Goal: Information Seeking & Learning: Learn about a topic

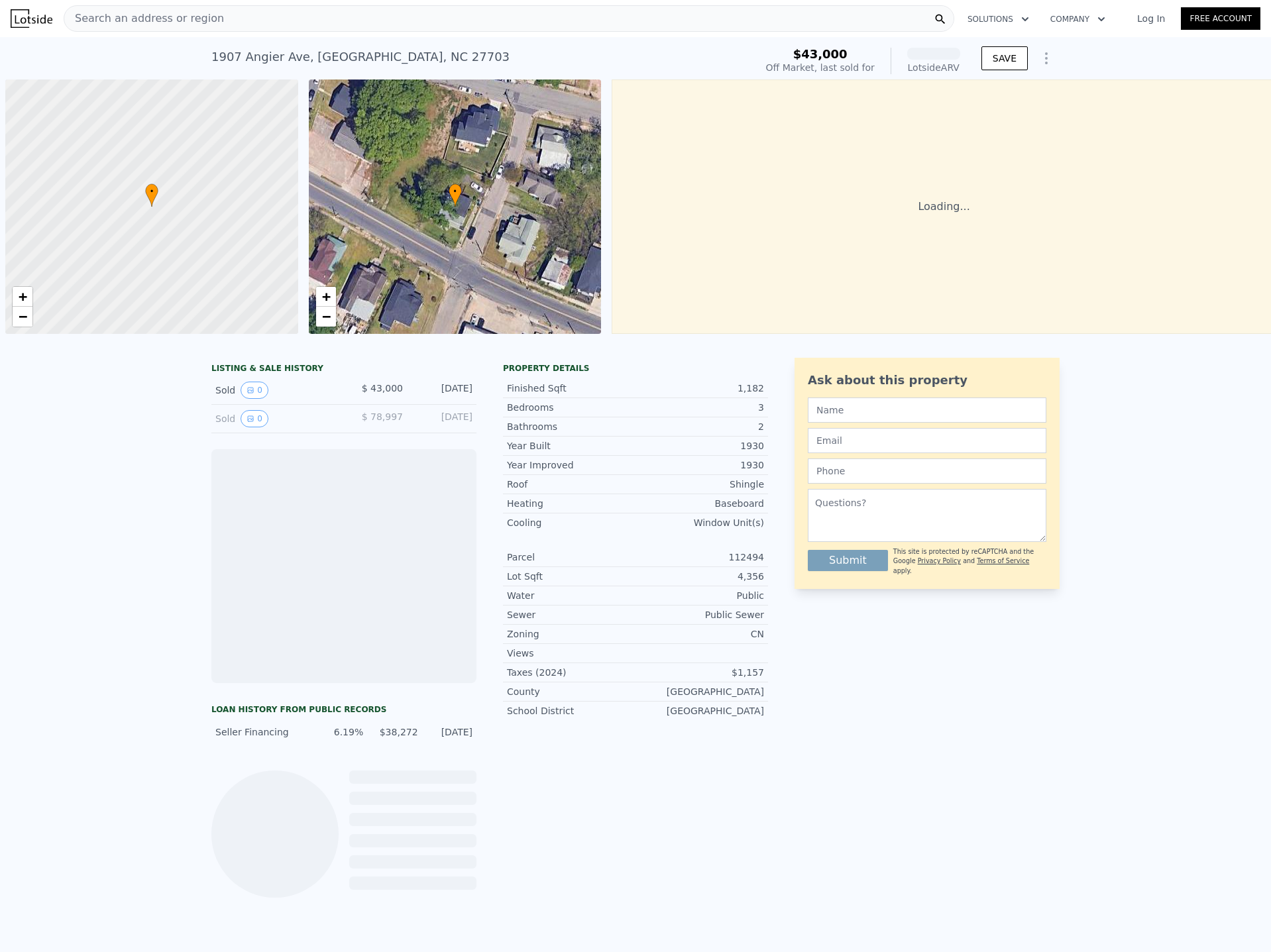
scroll to position [0, 5]
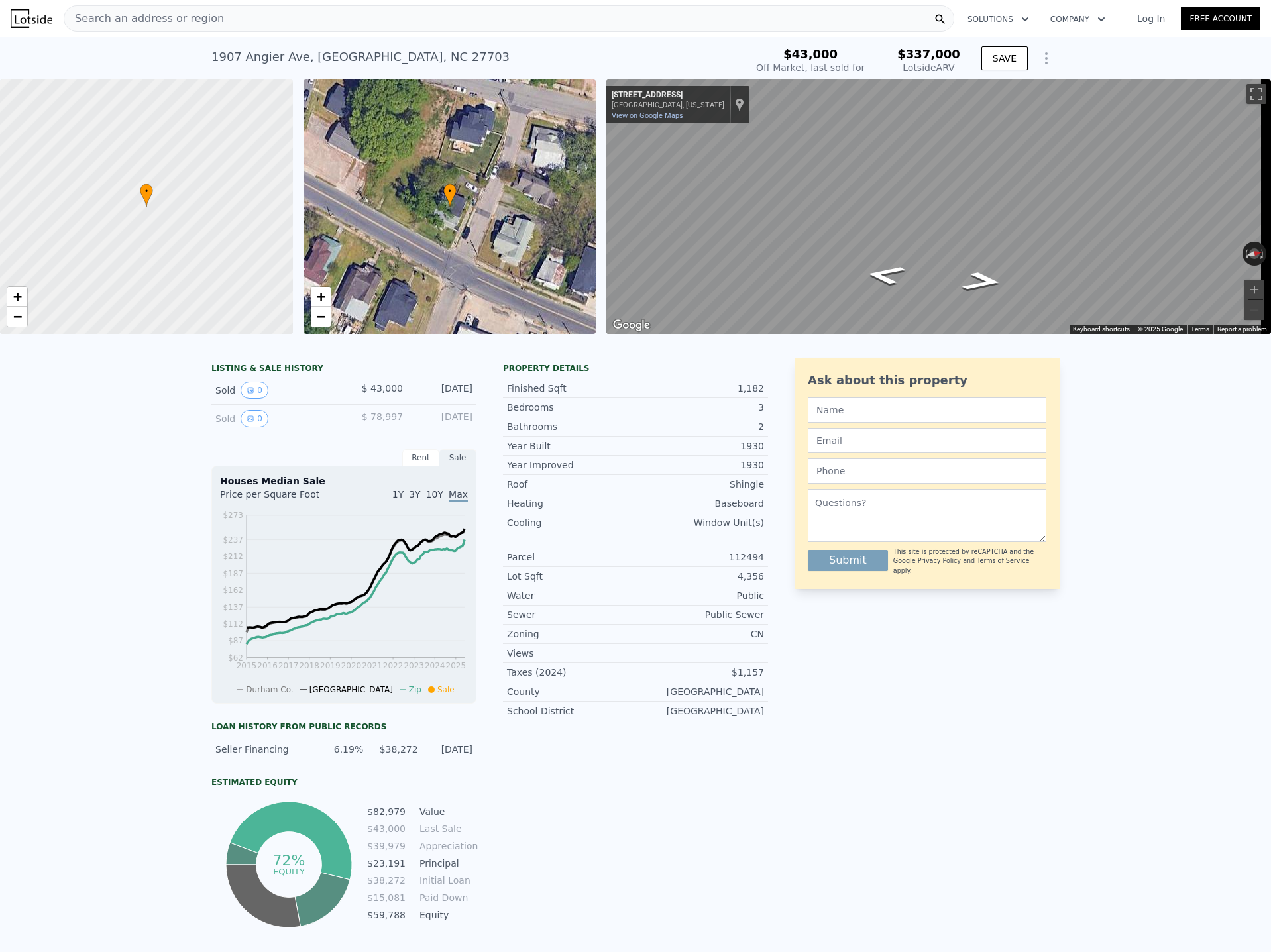
click at [745, 471] on div "1930" at bounding box center [699, 465] width 129 height 13
drag, startPoint x: 727, startPoint y: 498, endPoint x: 746, endPoint y: 495, distance: 19.2
click at [746, 491] on div "Shingle" at bounding box center [699, 484] width 129 height 13
drag, startPoint x: 721, startPoint y: 515, endPoint x: 751, endPoint y: 516, distance: 30.0
click at [751, 510] on div "Baseboard" at bounding box center [699, 503] width 129 height 13
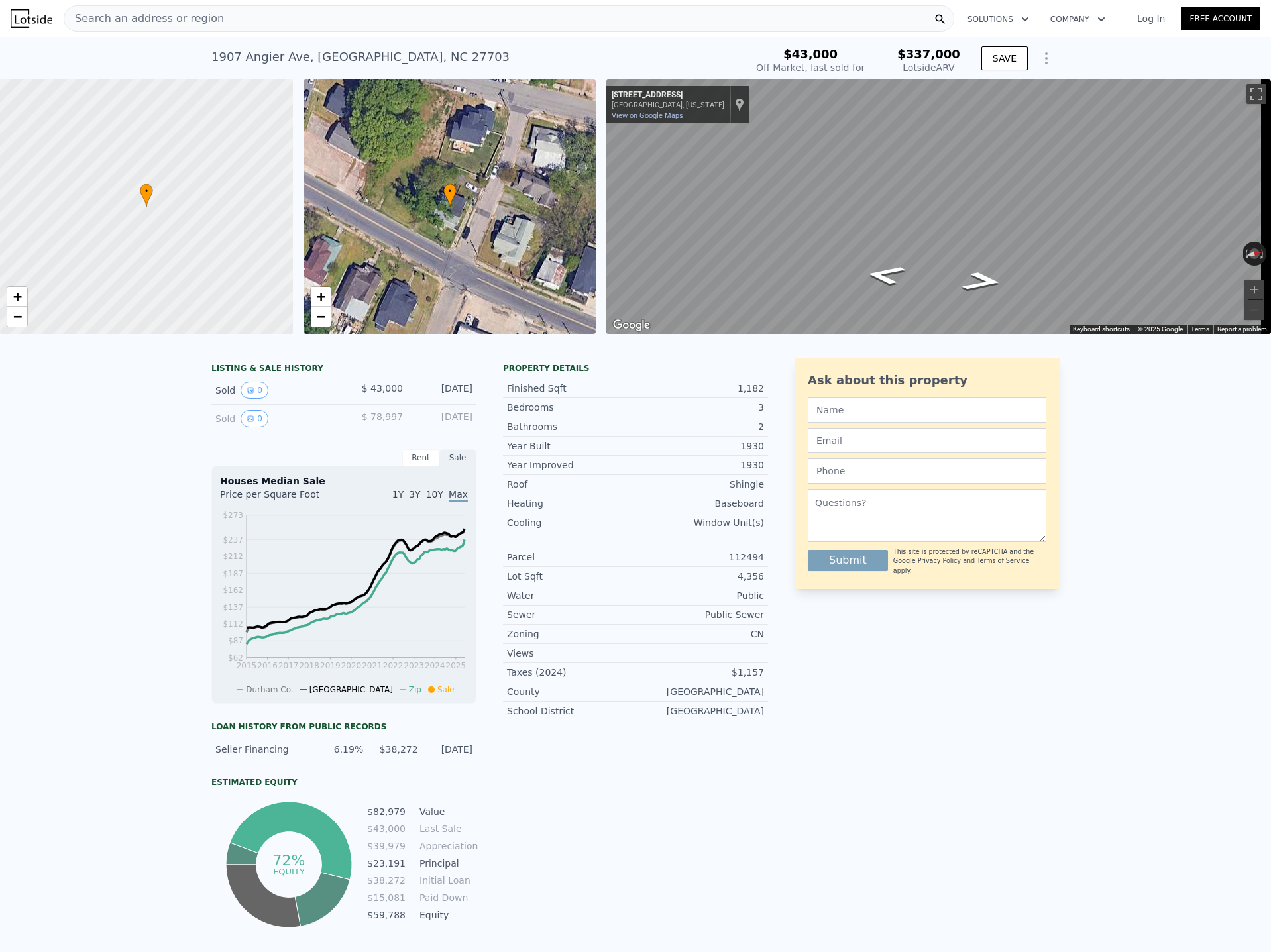
drag, startPoint x: 691, startPoint y: 525, endPoint x: 755, endPoint y: 536, distance: 64.9
click at [741, 530] on div "Cooling Window Unit(s)" at bounding box center [636, 522] width 265 height 19
click at [160, 733] on div "LISTING & SALE HISTORY Sold 0 $ 43,000 [DATE] Sold 0 $ 78,997 [DATE] Rent Sale …" at bounding box center [636, 668] width 1271 height 642
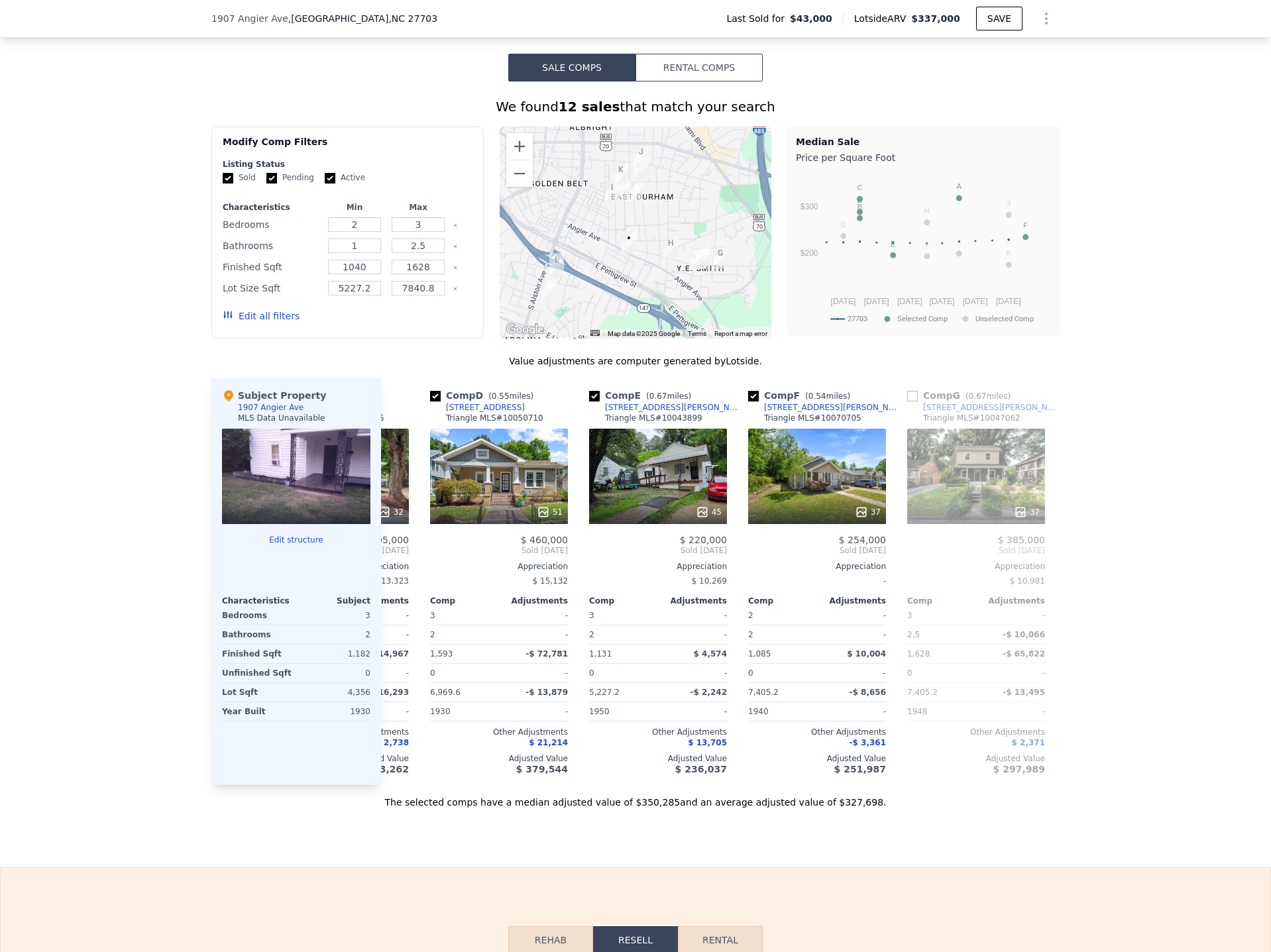
scroll to position [0, 482]
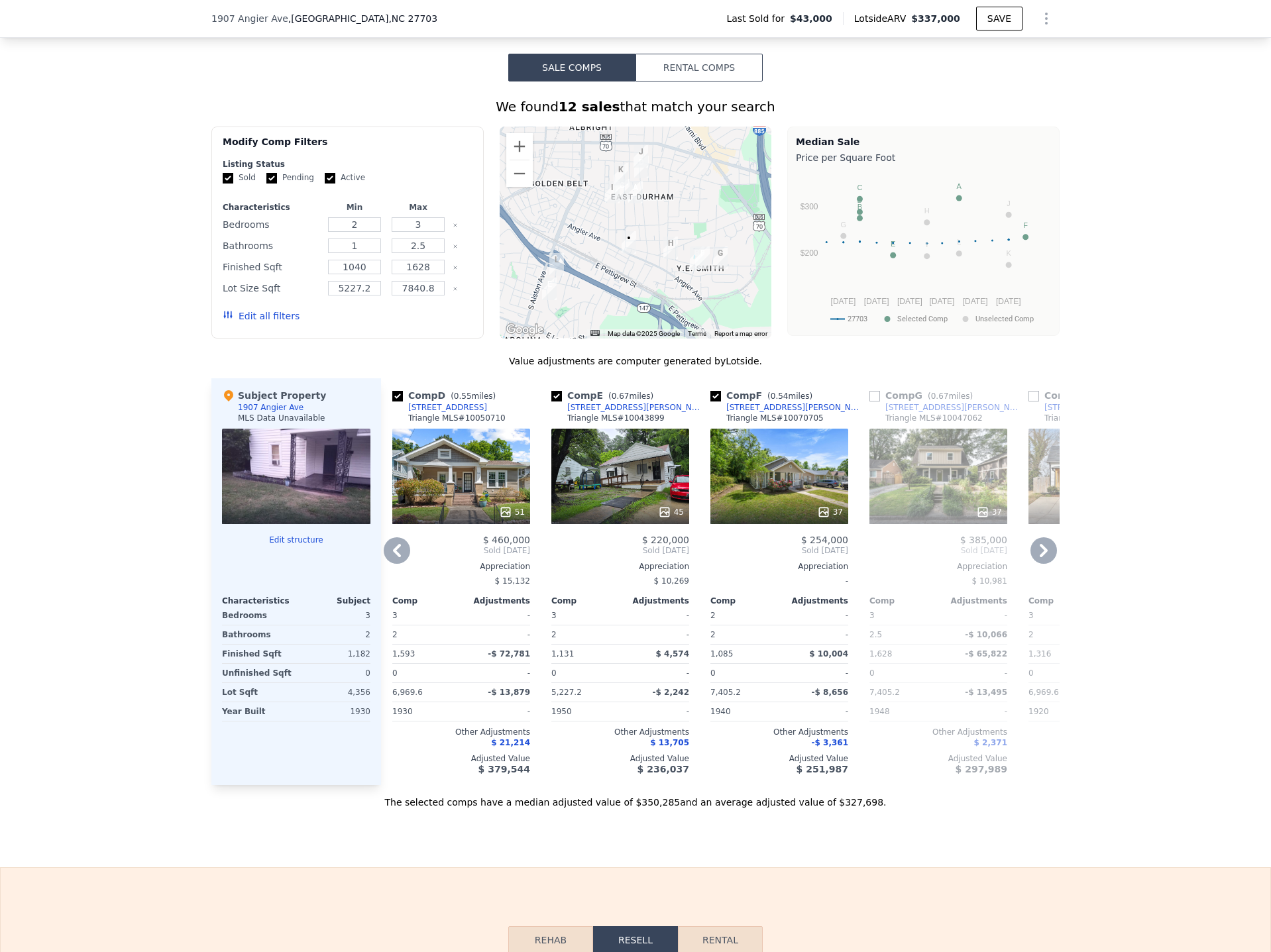
click at [768, 494] on div "37" at bounding box center [779, 476] width 138 height 96
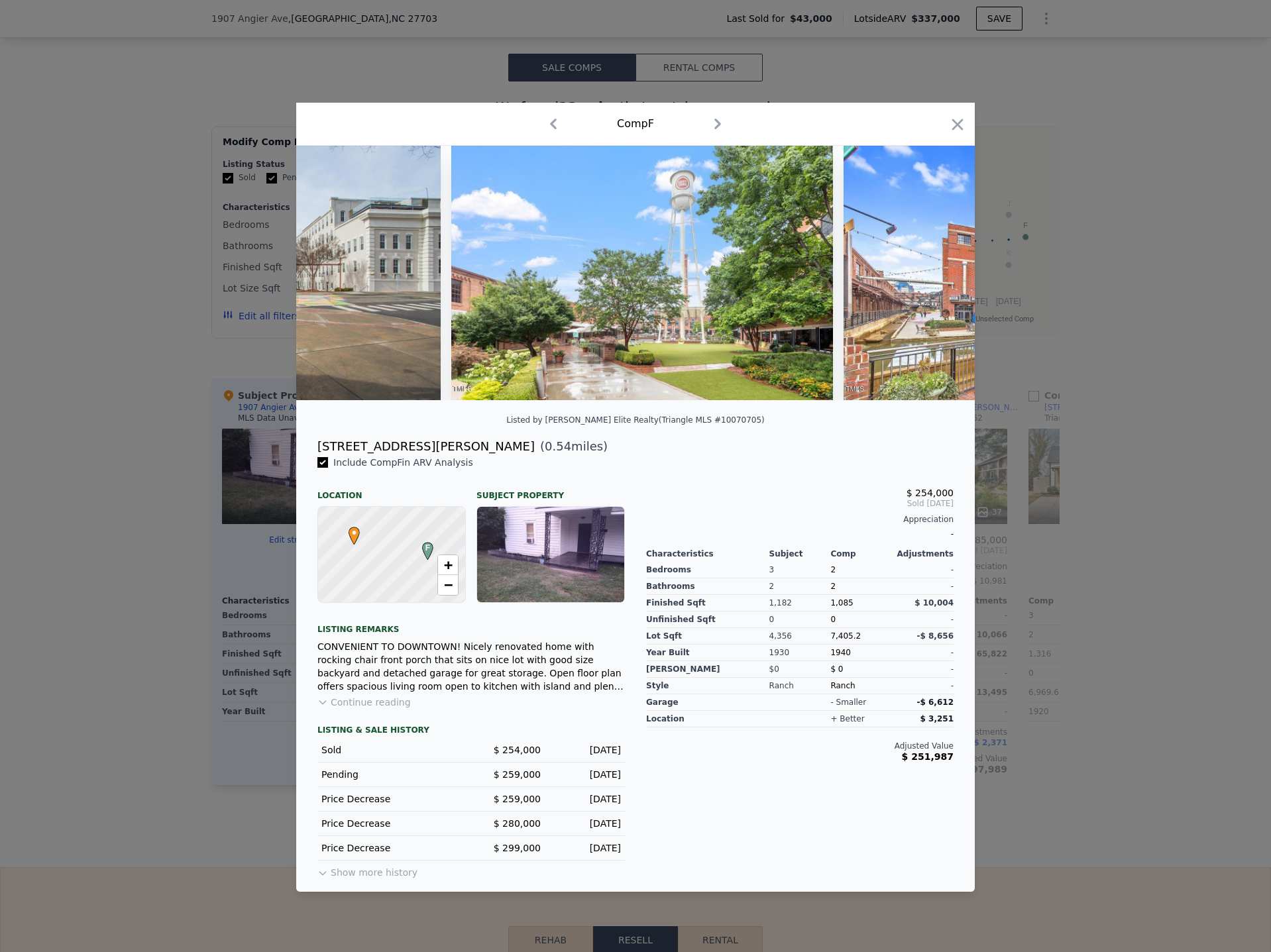
scroll to position [0, 13528]
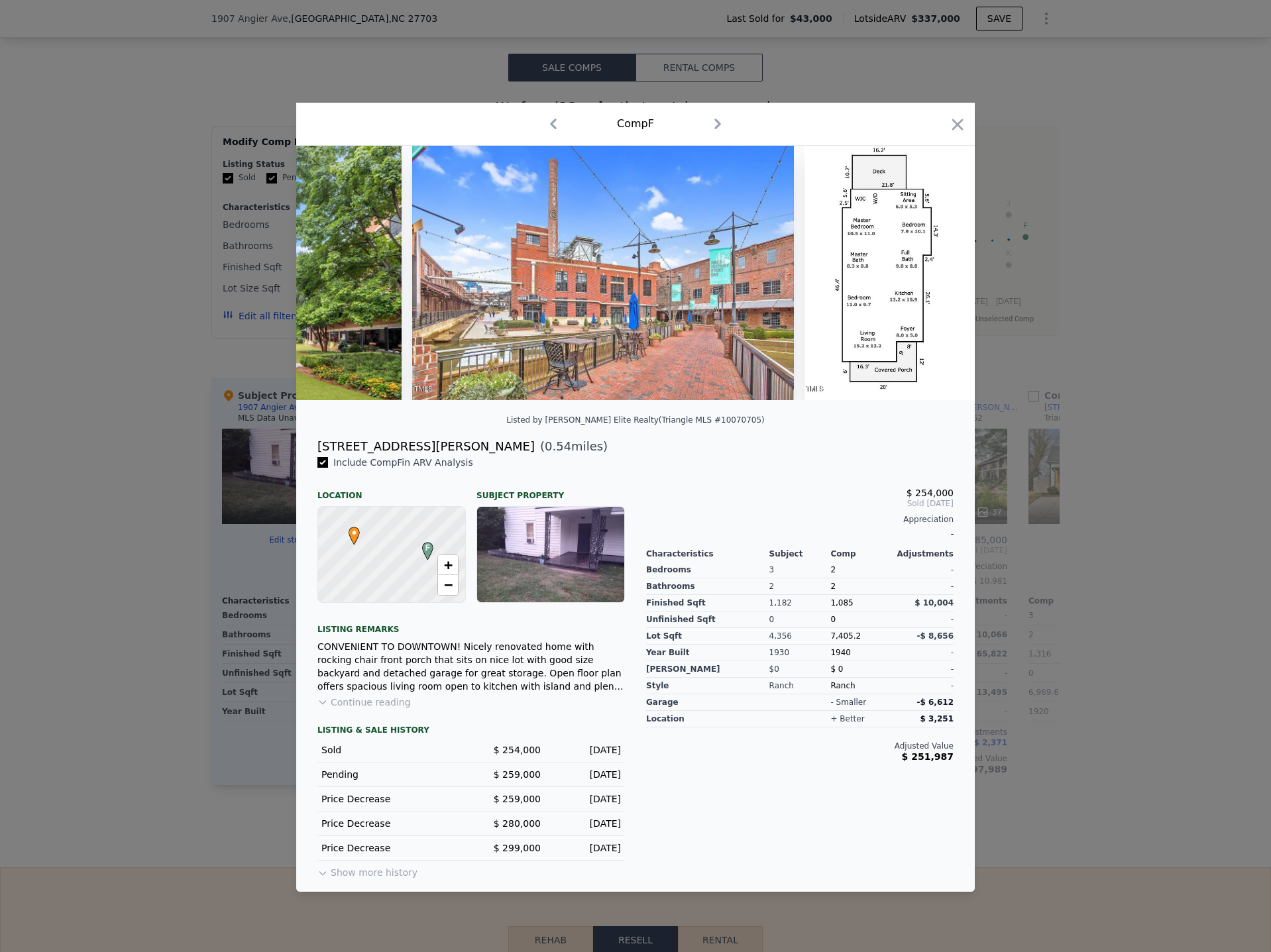
click at [152, 560] on div at bounding box center [636, 476] width 1271 height 952
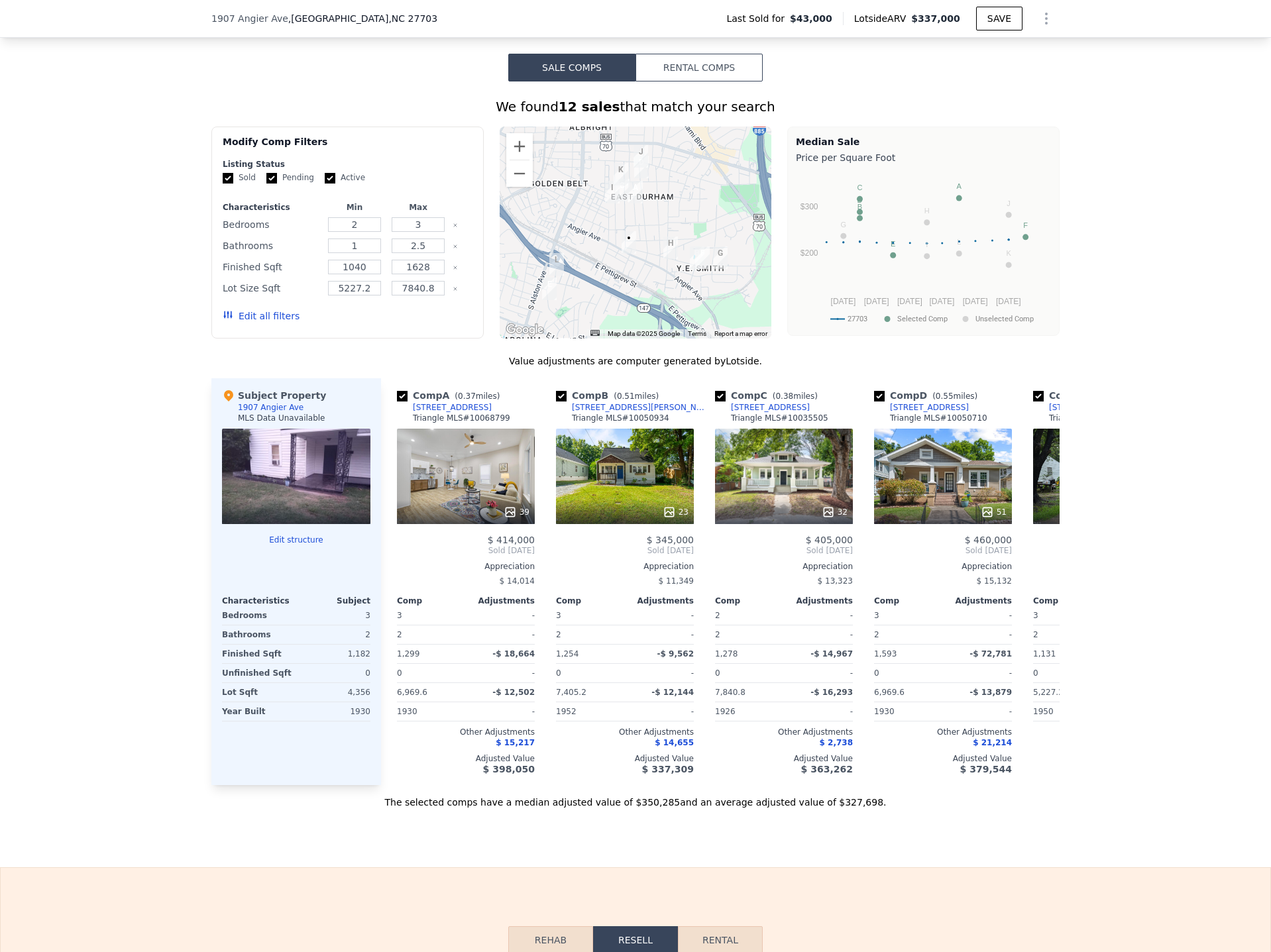
click at [104, 689] on div "We found 12 sales that match your search Filters Map Prices Modify Comp Filters…" at bounding box center [636, 445] width 1271 height 727
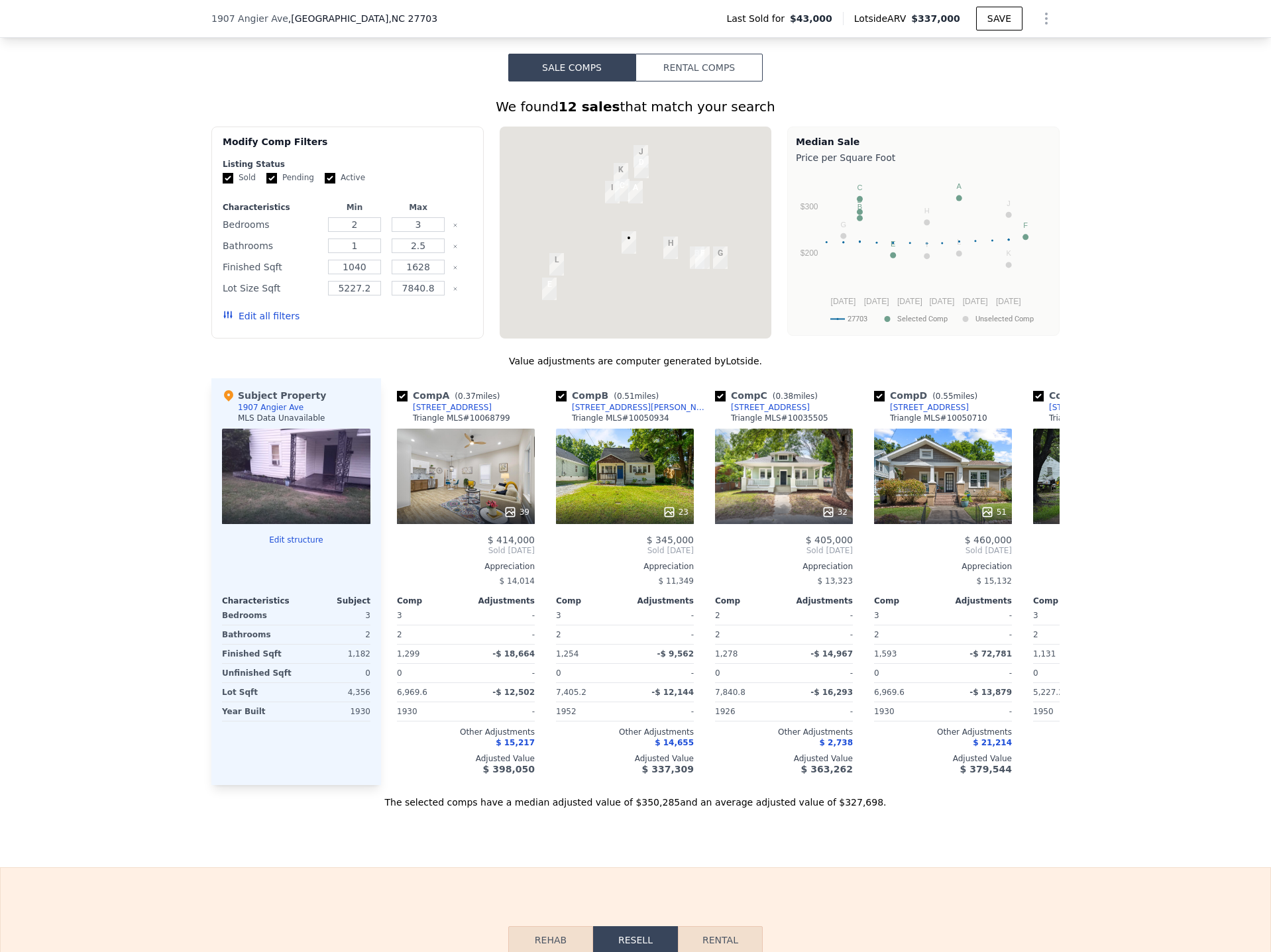
drag, startPoint x: 293, startPoint y: 26, endPoint x: 327, endPoint y: 127, distance: 106.6
click at [291, 37] on div "[STREET_ADDRESS] Last Sold for $43,000 Lotside ARV $337,000 SAVE" at bounding box center [636, 18] width 848 height 37
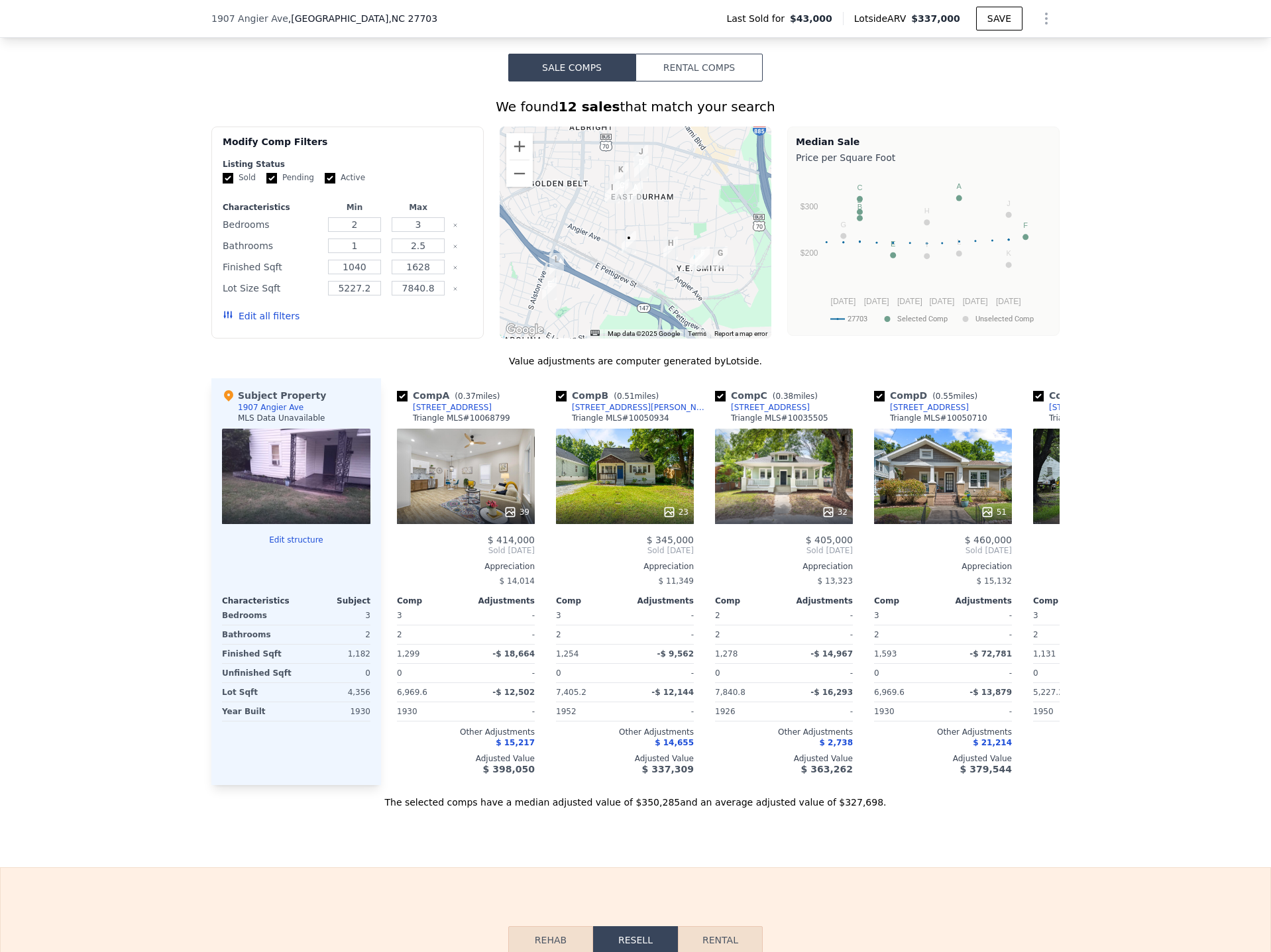
drag, startPoint x: 11, startPoint y: 578, endPoint x: 30, endPoint y: 569, distance: 21.0
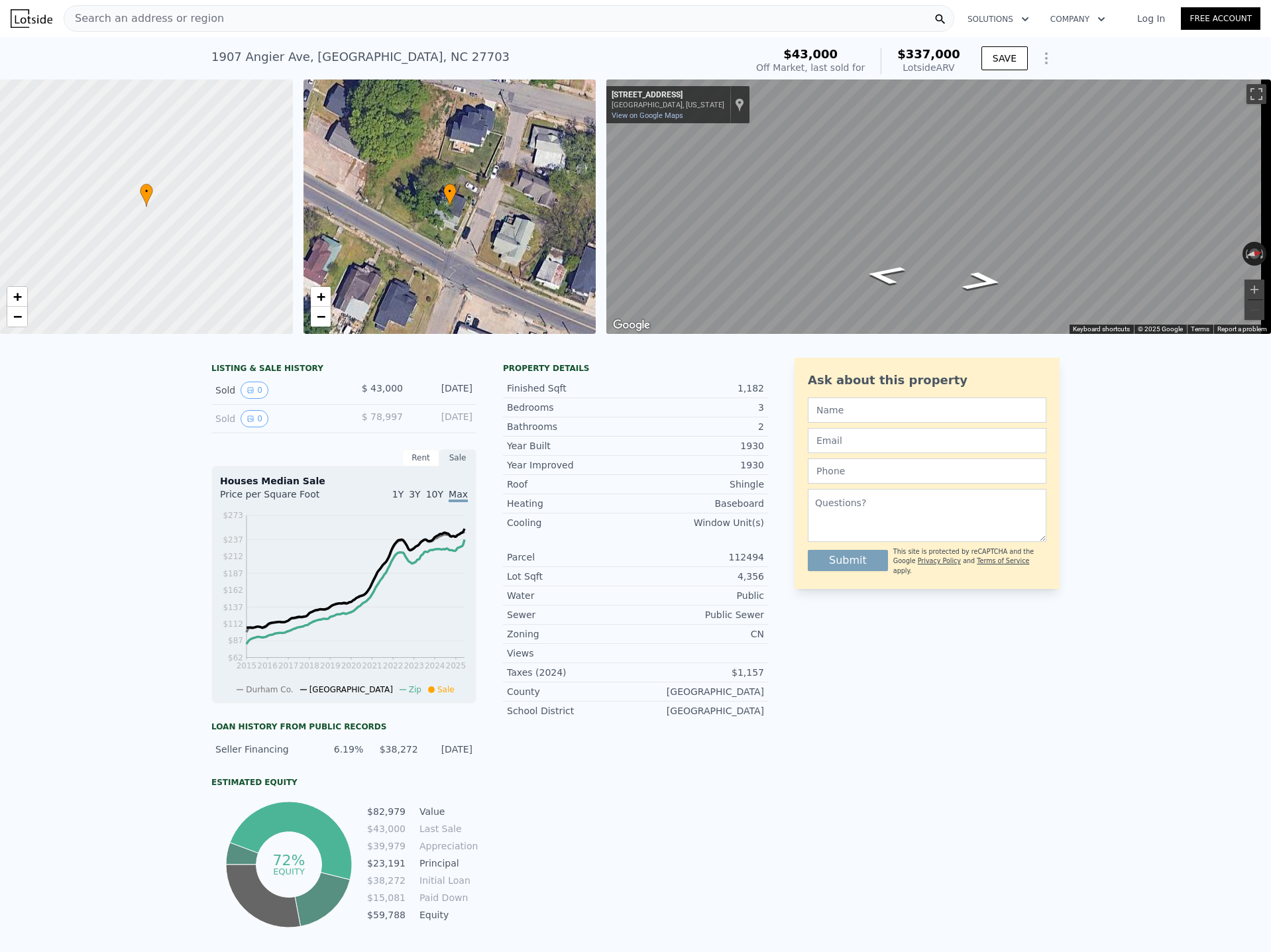
click at [246, 7] on div "Search an address or region" at bounding box center [509, 18] width 890 height 26
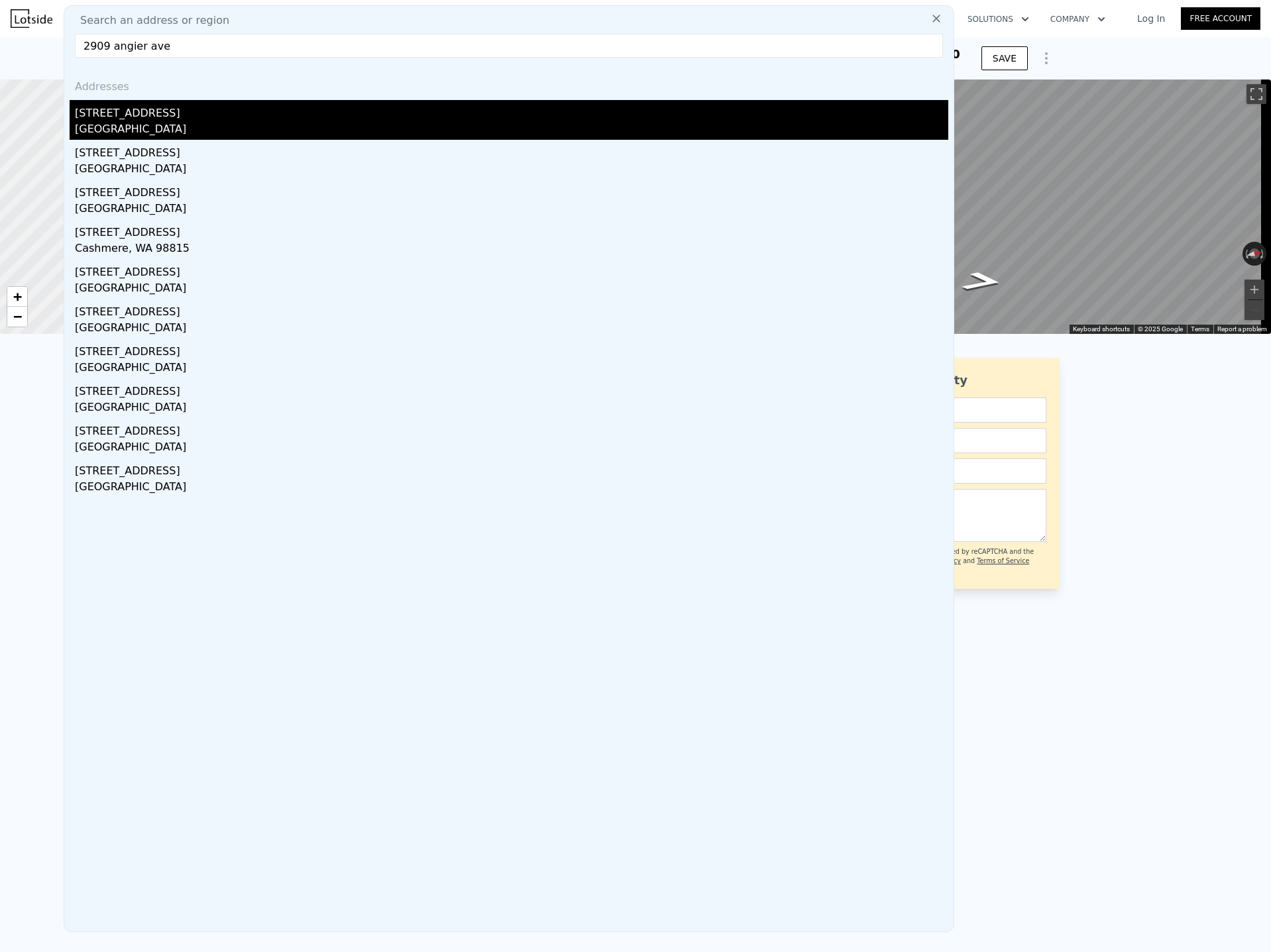
type input "2909 angier ave"
click at [165, 120] on div "[STREET_ADDRESS]" at bounding box center [511, 111] width 873 height 21
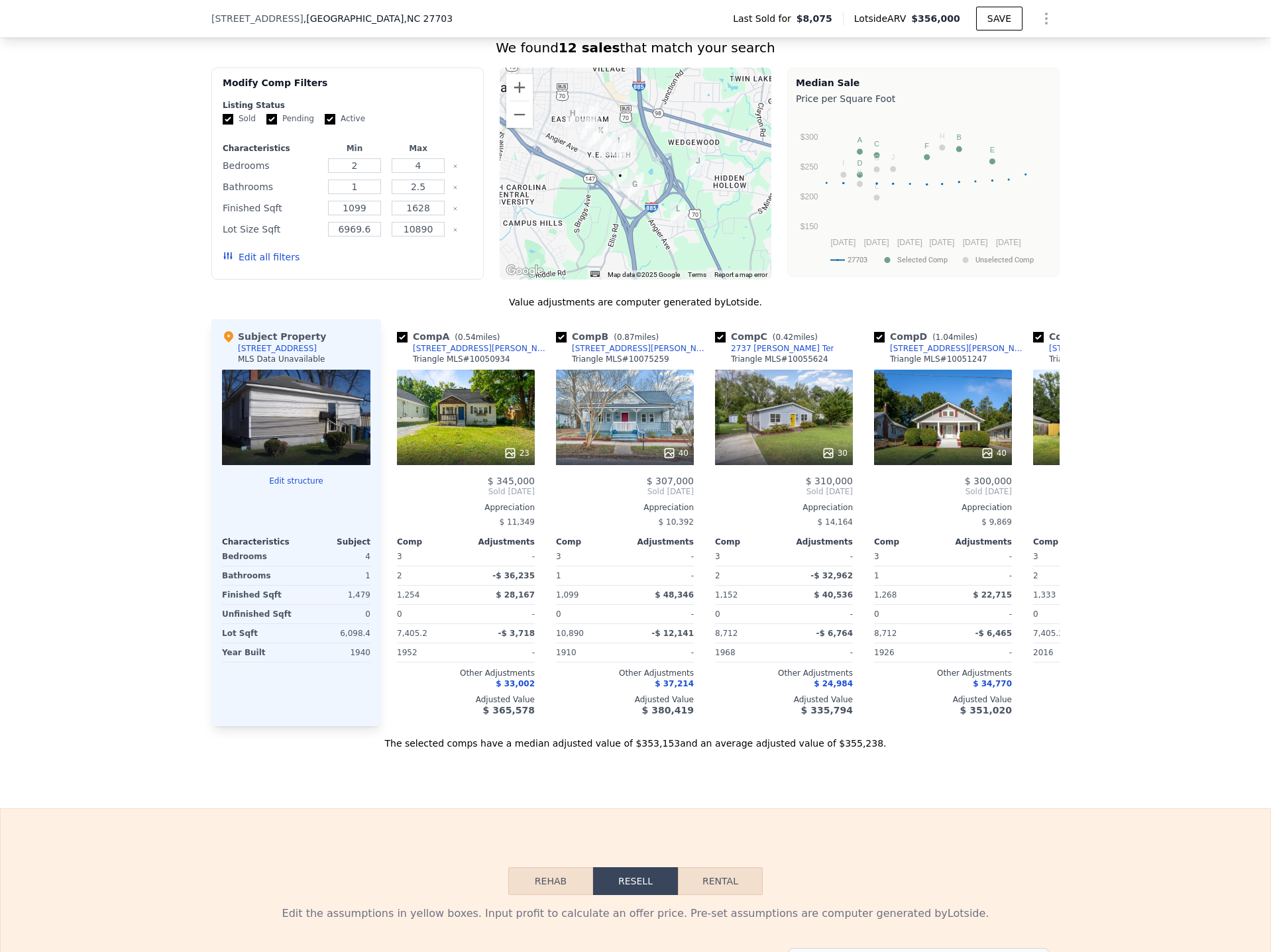
scroll to position [1121, 0]
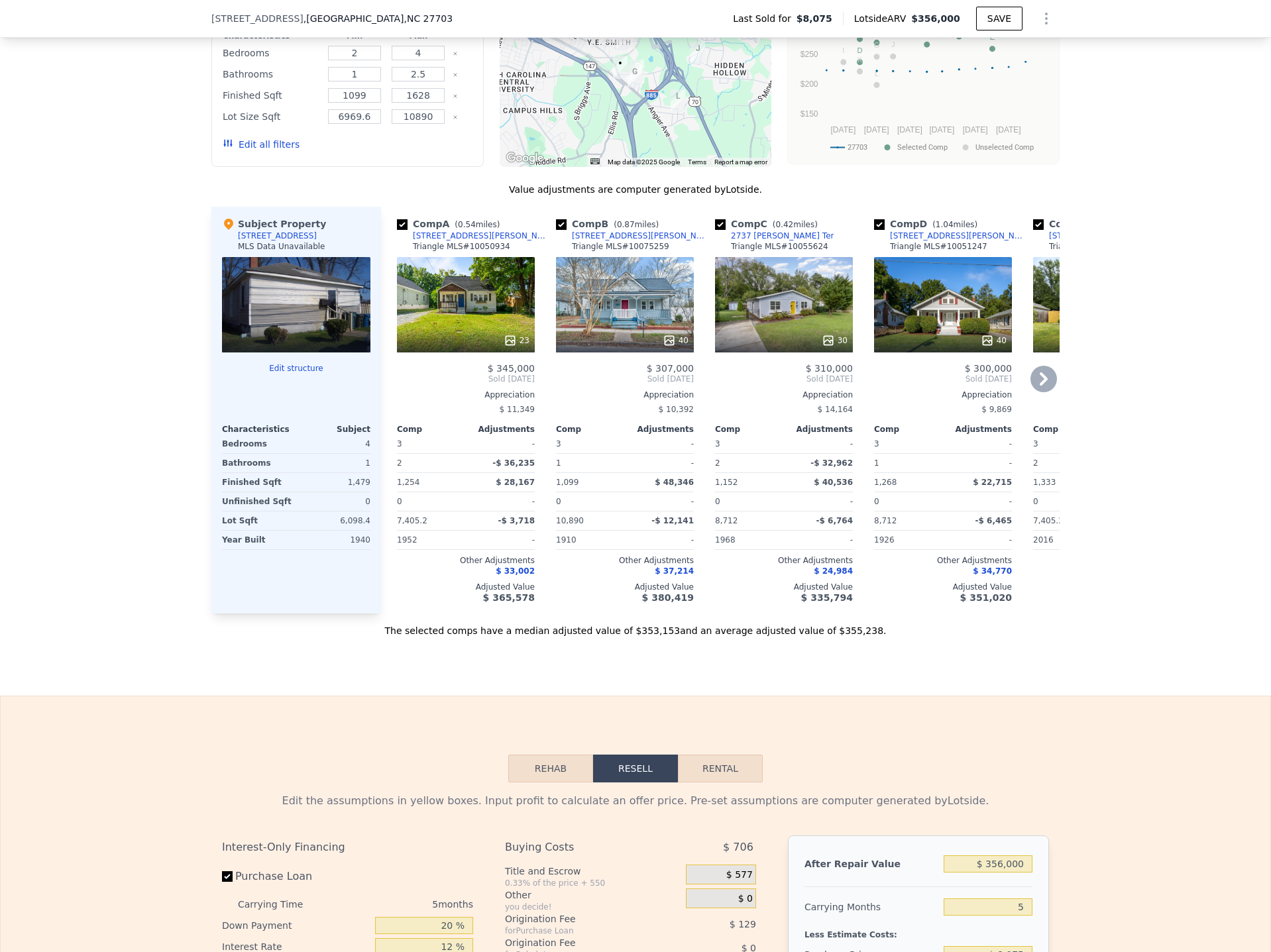
click at [610, 334] on div "40" at bounding box center [625, 305] width 138 height 96
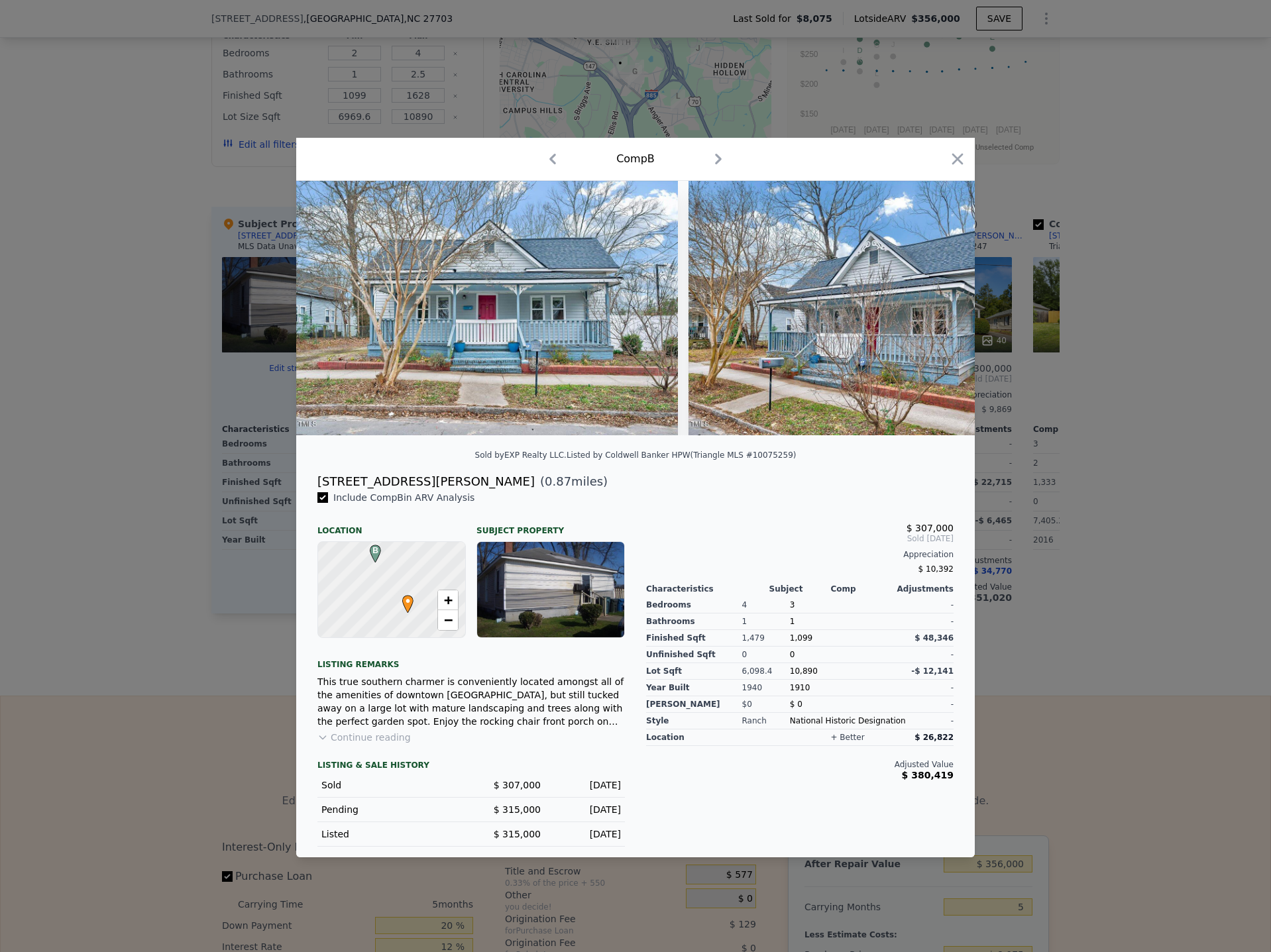
click at [116, 555] on div at bounding box center [636, 476] width 1271 height 952
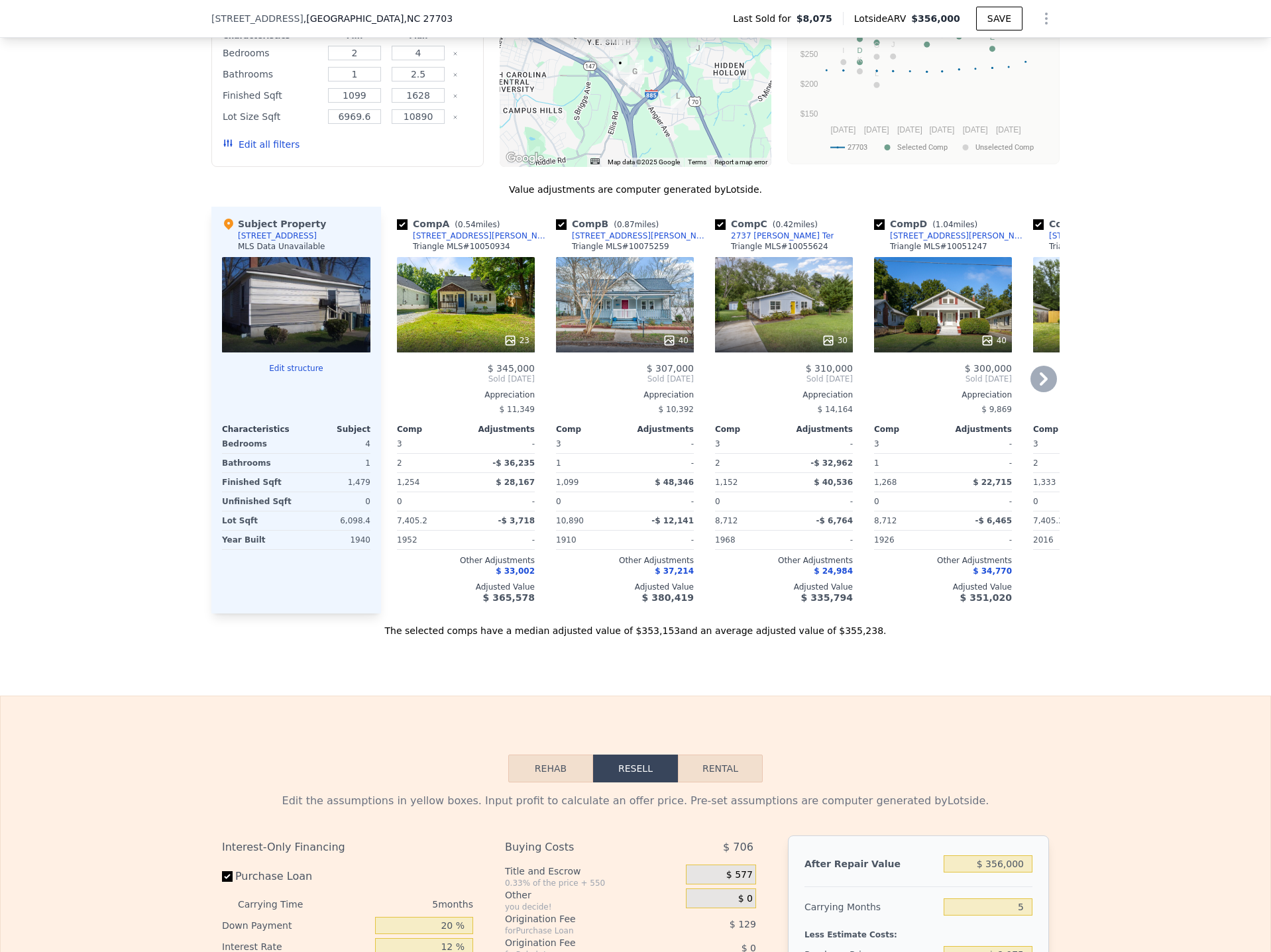
click at [747, 340] on div at bounding box center [784, 340] width 138 height 24
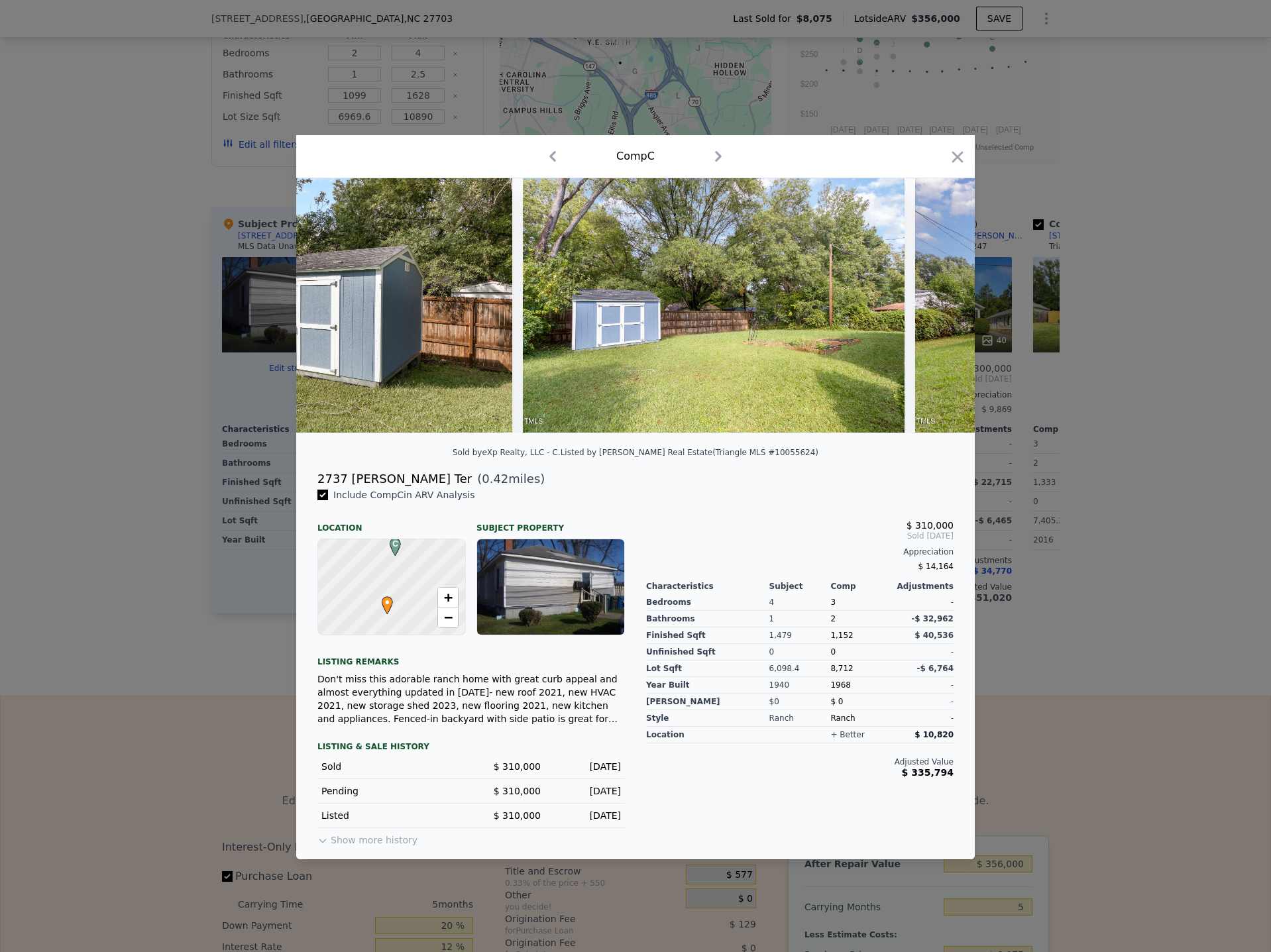
scroll to position [0, 10600]
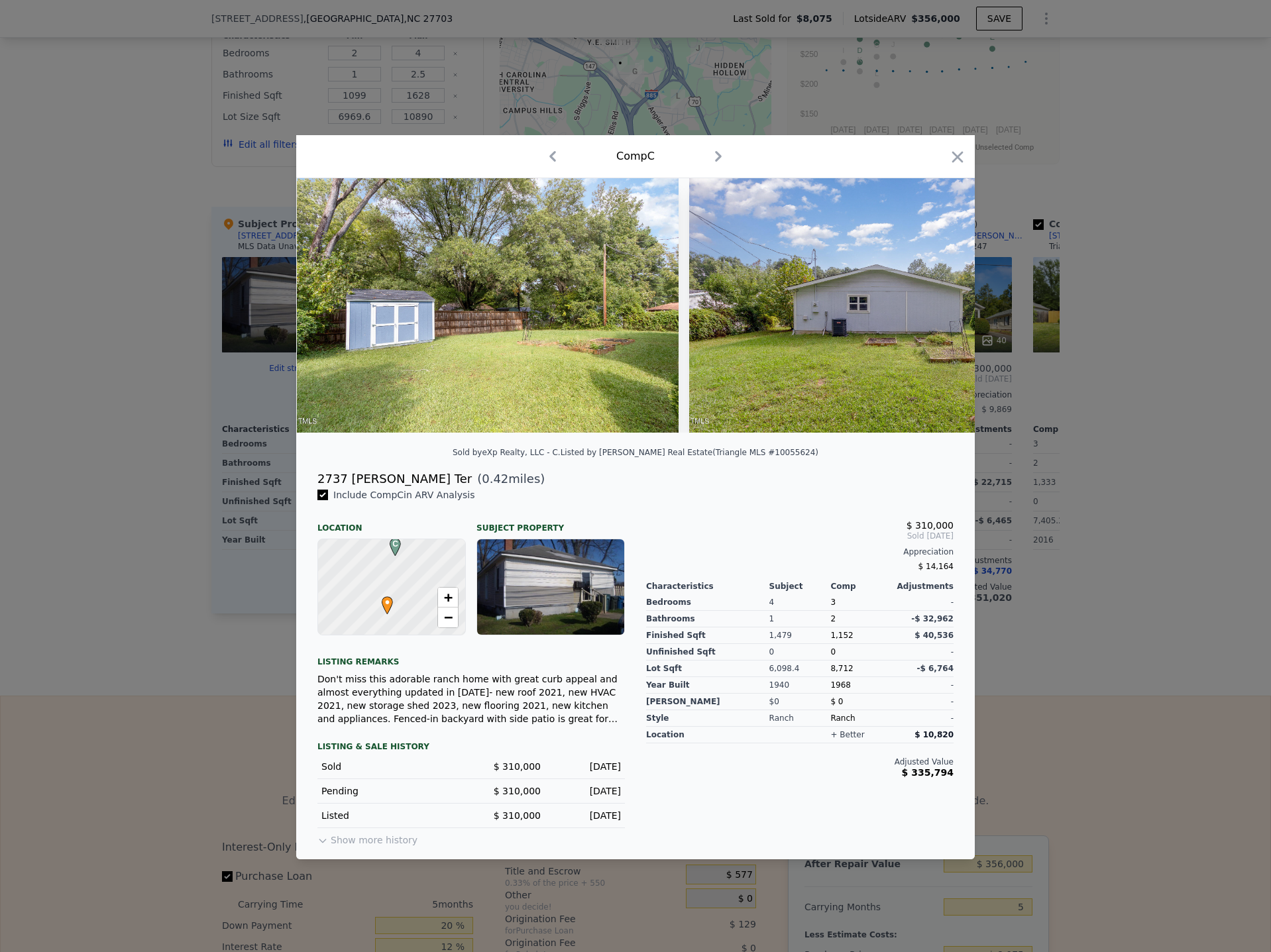
click at [1106, 564] on div at bounding box center [636, 476] width 1271 height 952
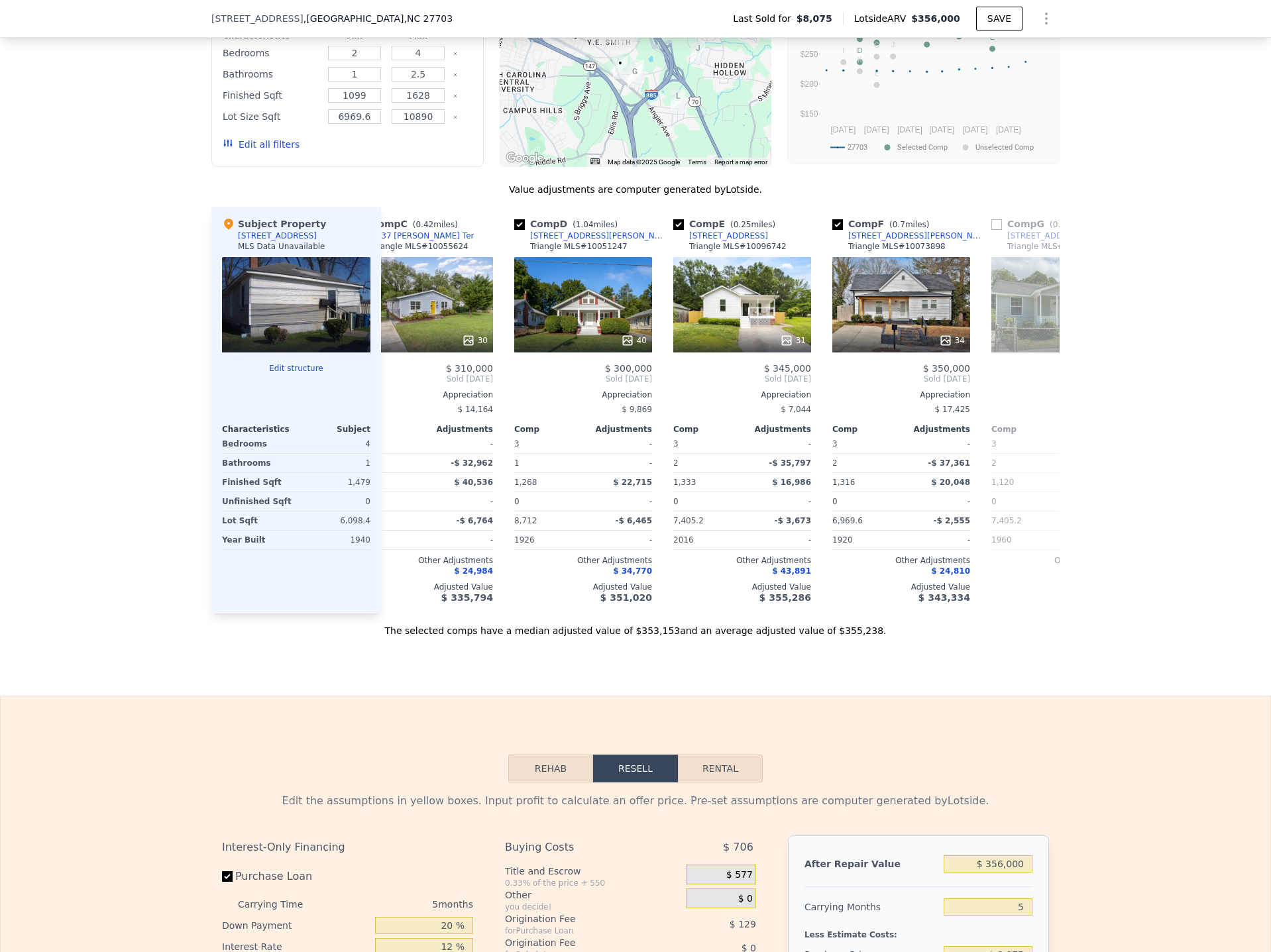
scroll to position [0, 379]
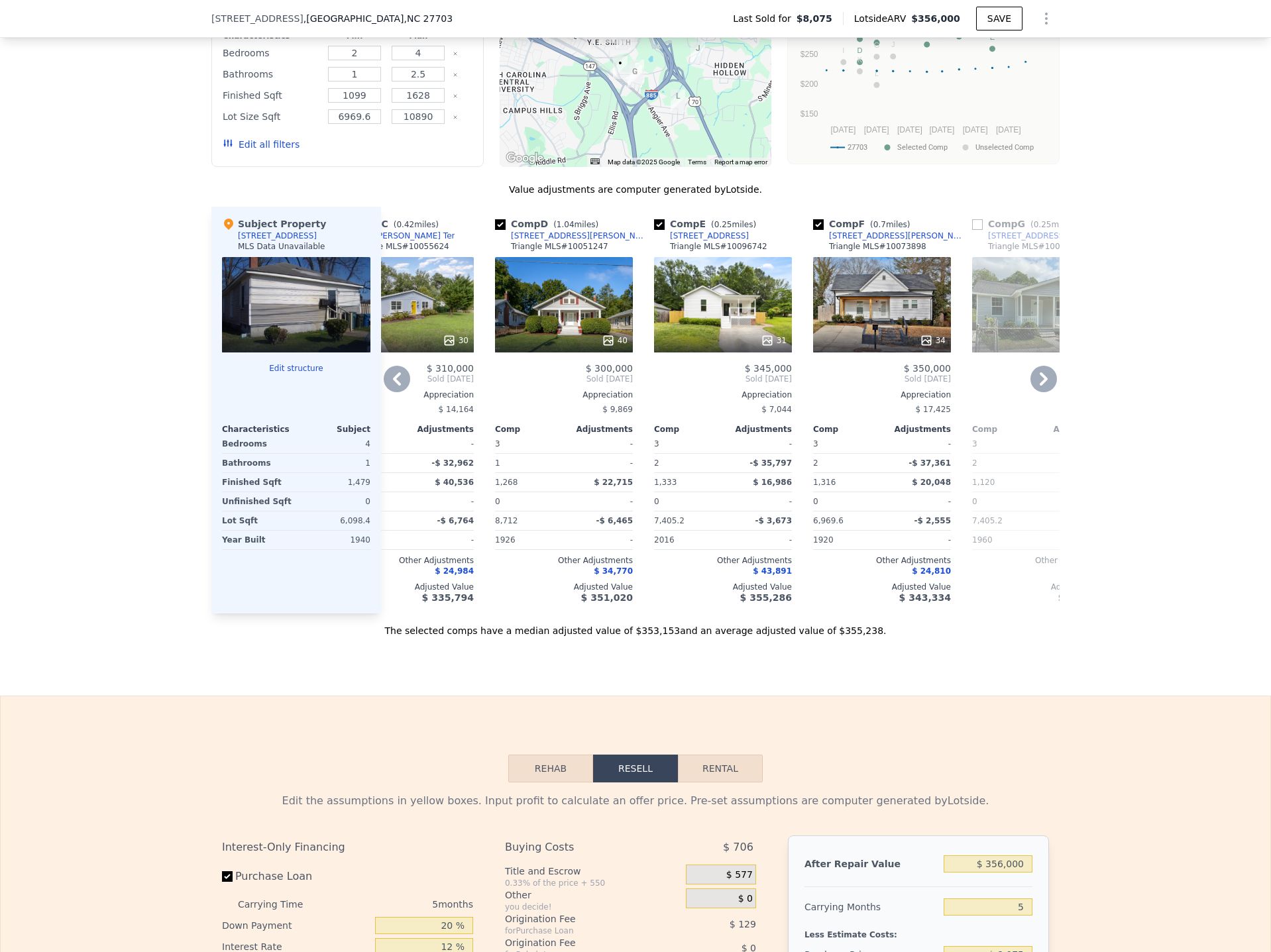
click at [861, 326] on div "34" at bounding box center [882, 305] width 138 height 96
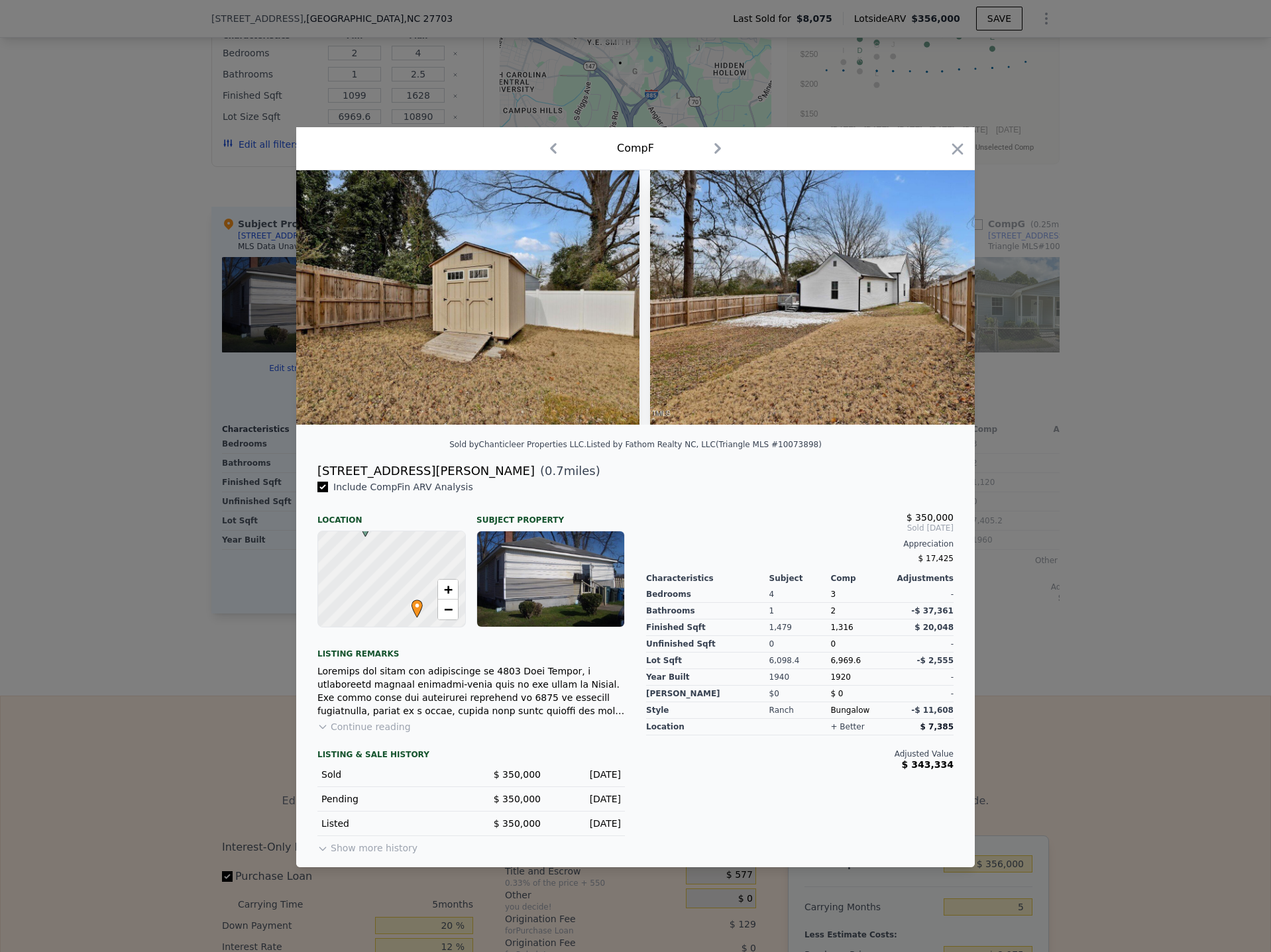
scroll to position [0, 12269]
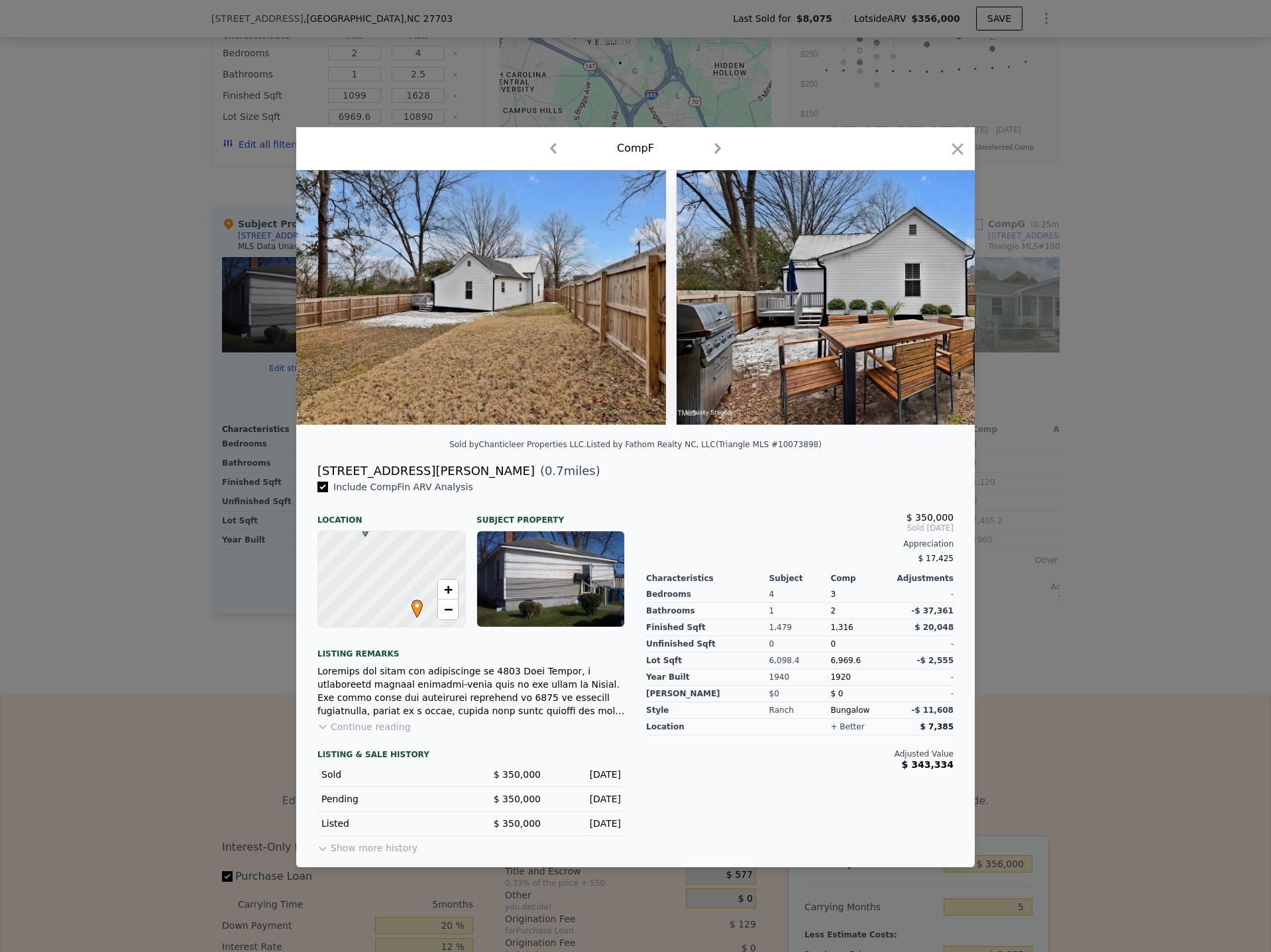
click at [1095, 584] on div at bounding box center [636, 476] width 1271 height 952
